Goal: Task Accomplishment & Management: Use online tool/utility

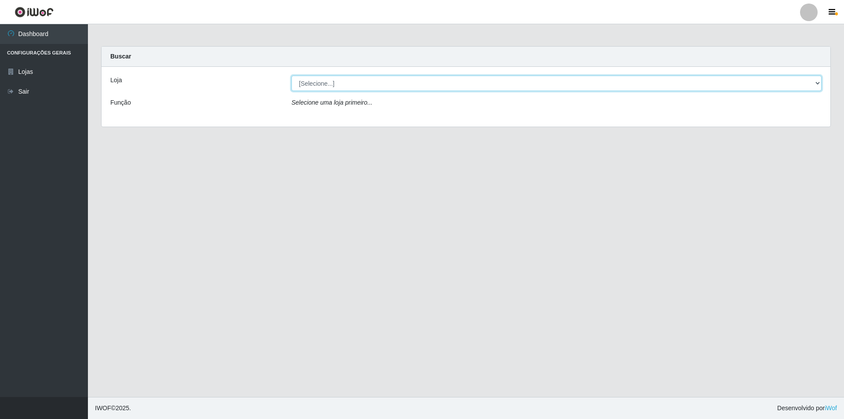
click at [410, 86] on select "[Selecione...] Atacado Vem - Loja 31 [GEOGRAPHIC_DATA]" at bounding box center [557, 83] width 530 height 15
select select "437"
click at [292, 76] on select "[Selecione...] Atacado Vem - Loja 31 [GEOGRAPHIC_DATA]" at bounding box center [557, 83] width 530 height 15
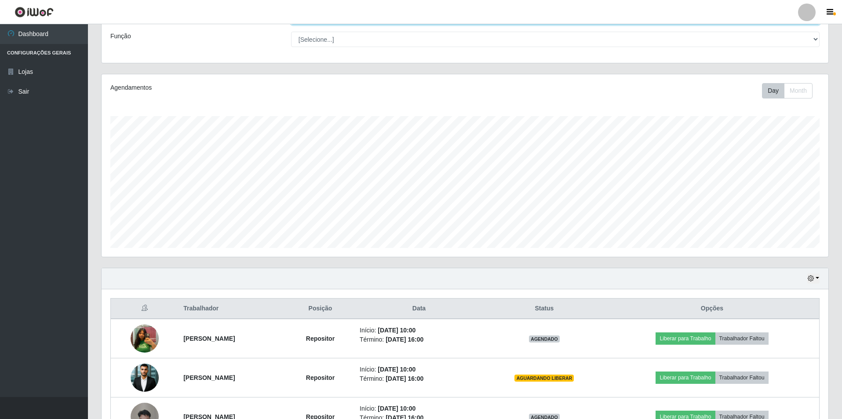
scroll to position [176, 0]
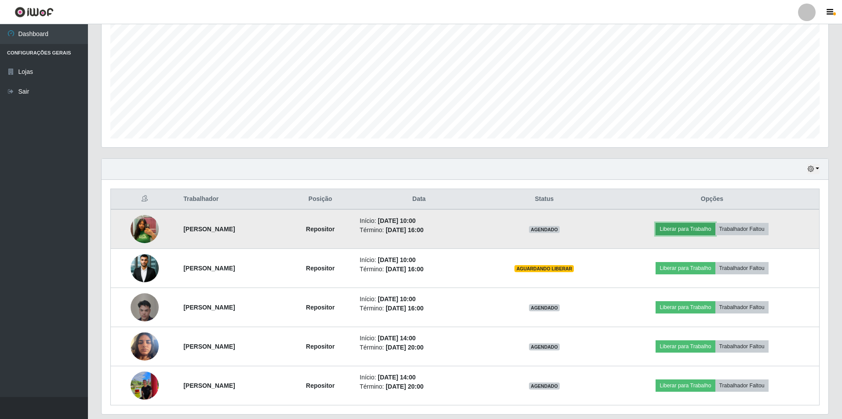
click at [696, 230] on button "Liberar para Trabalho" at bounding box center [685, 229] width 59 height 12
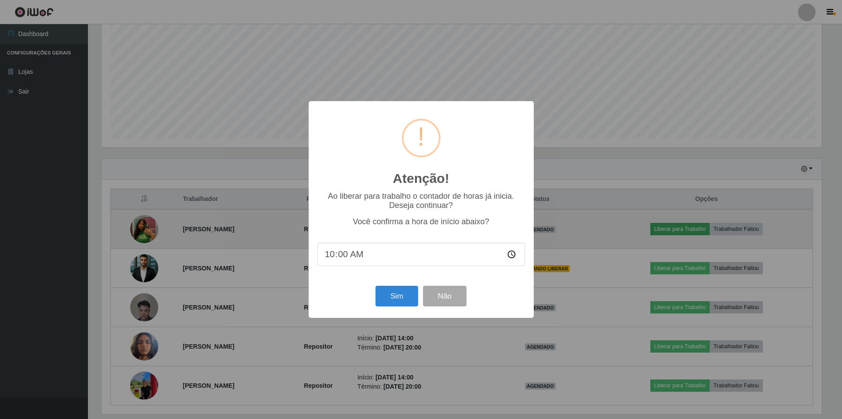
scroll to position [182, 722]
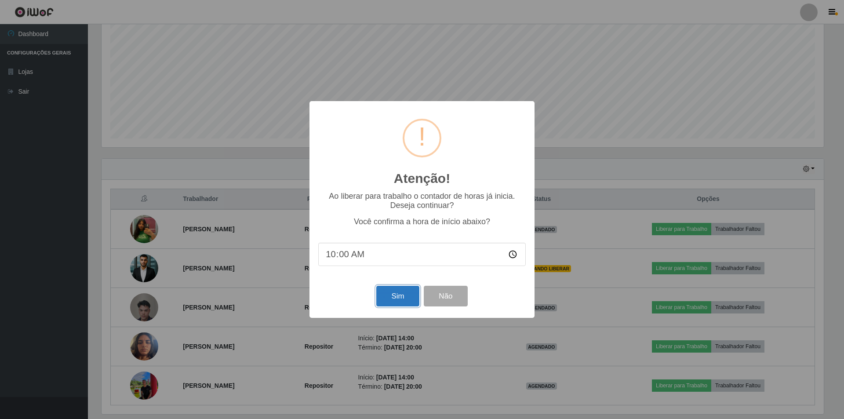
click at [401, 299] on button "Sim" at bounding box center [397, 296] width 43 height 21
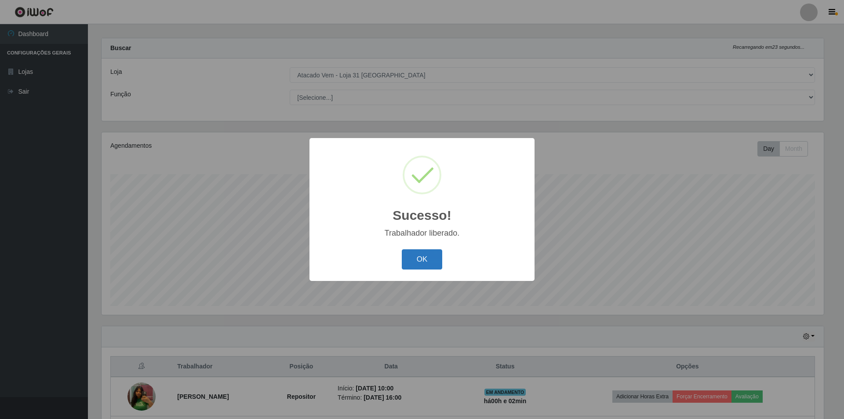
click at [429, 260] on button "OK" at bounding box center [422, 259] width 41 height 21
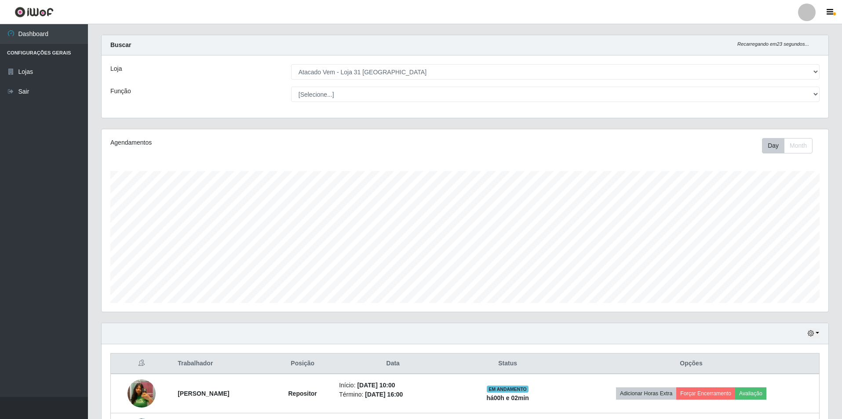
scroll to position [140, 0]
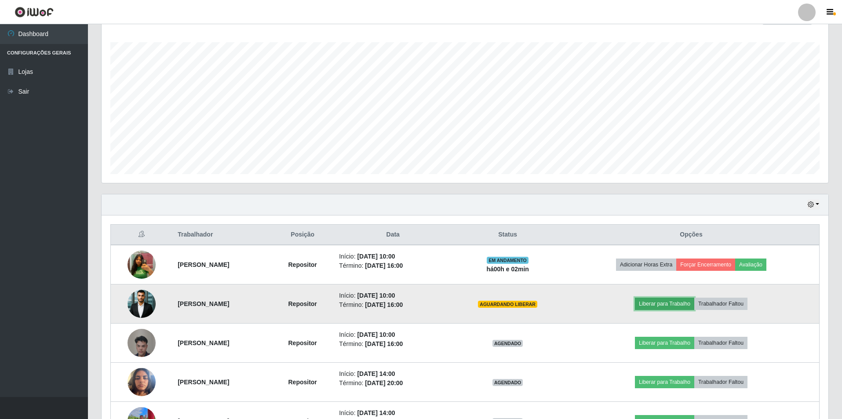
click at [671, 305] on button "Liberar para Trabalho" at bounding box center [664, 304] width 59 height 12
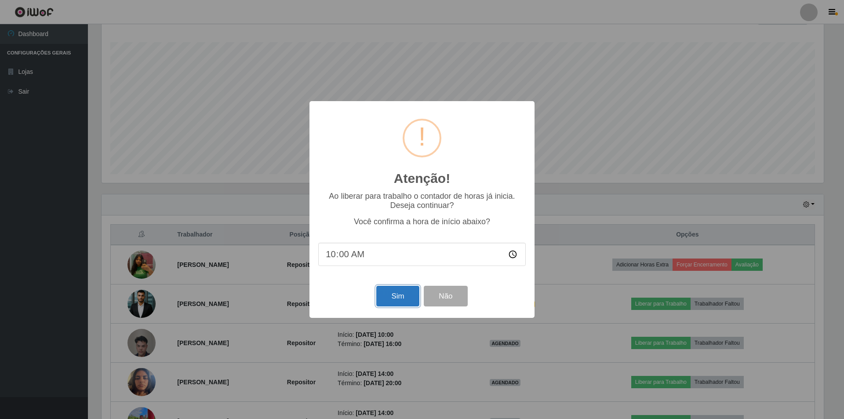
click at [397, 293] on button "Sim" at bounding box center [397, 296] width 43 height 21
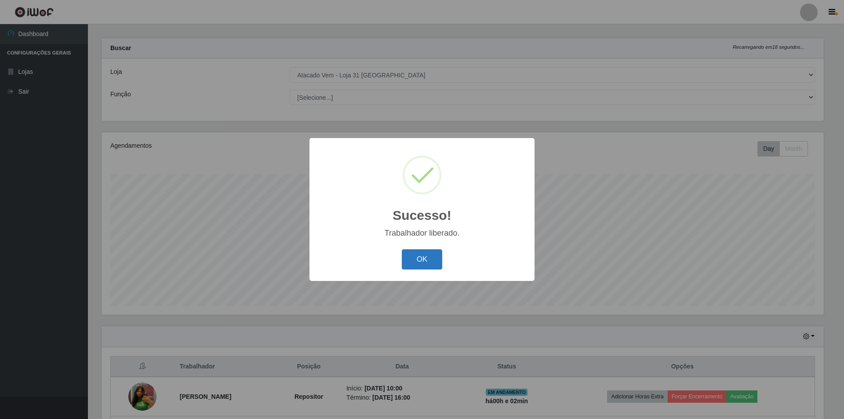
click at [414, 260] on button "OK" at bounding box center [422, 259] width 41 height 21
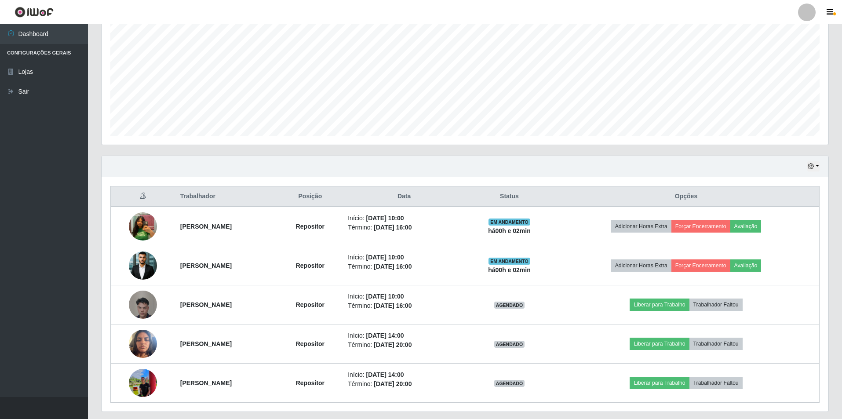
scroll to position [204, 0]
